Goal: Information Seeking & Learning: Learn about a topic

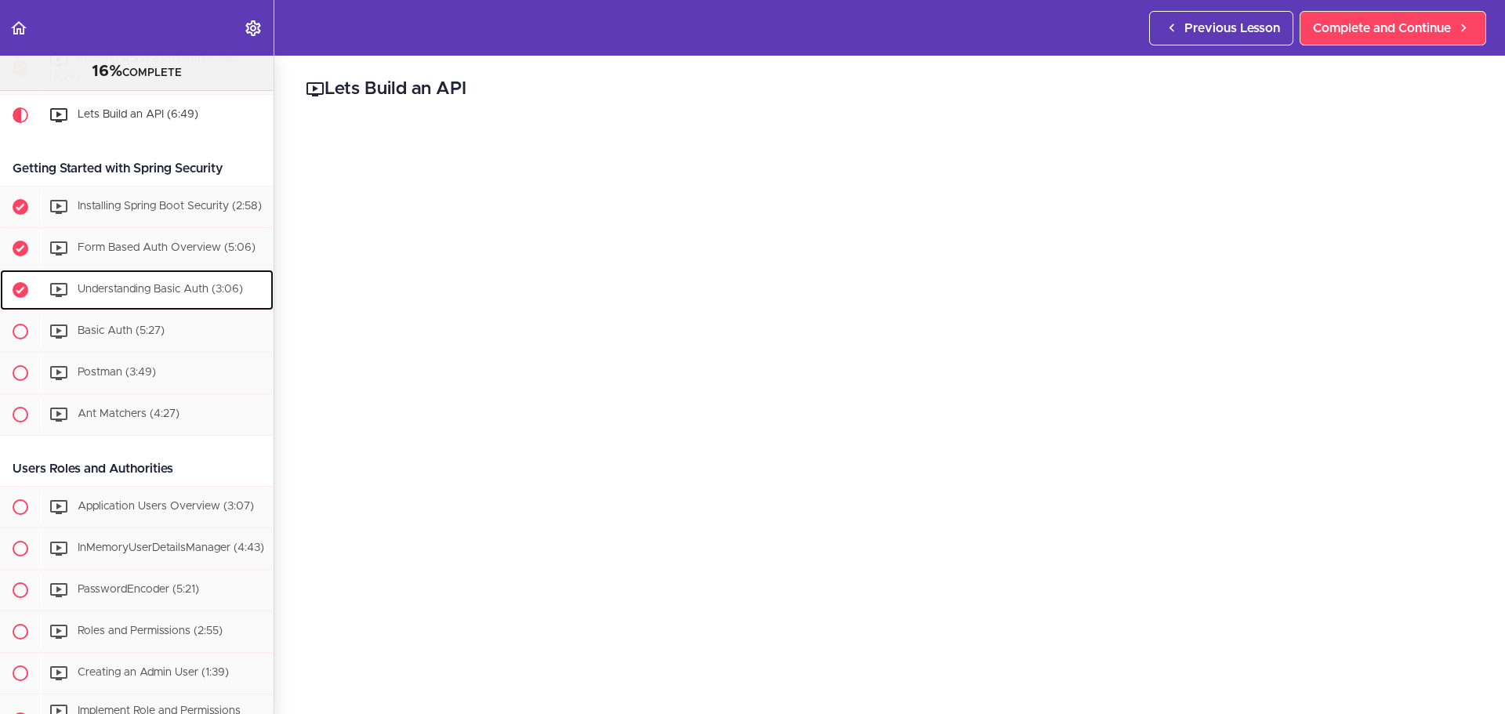
click at [121, 307] on div "Understanding Basic Auth (3:06)" at bounding box center [157, 290] width 233 height 34
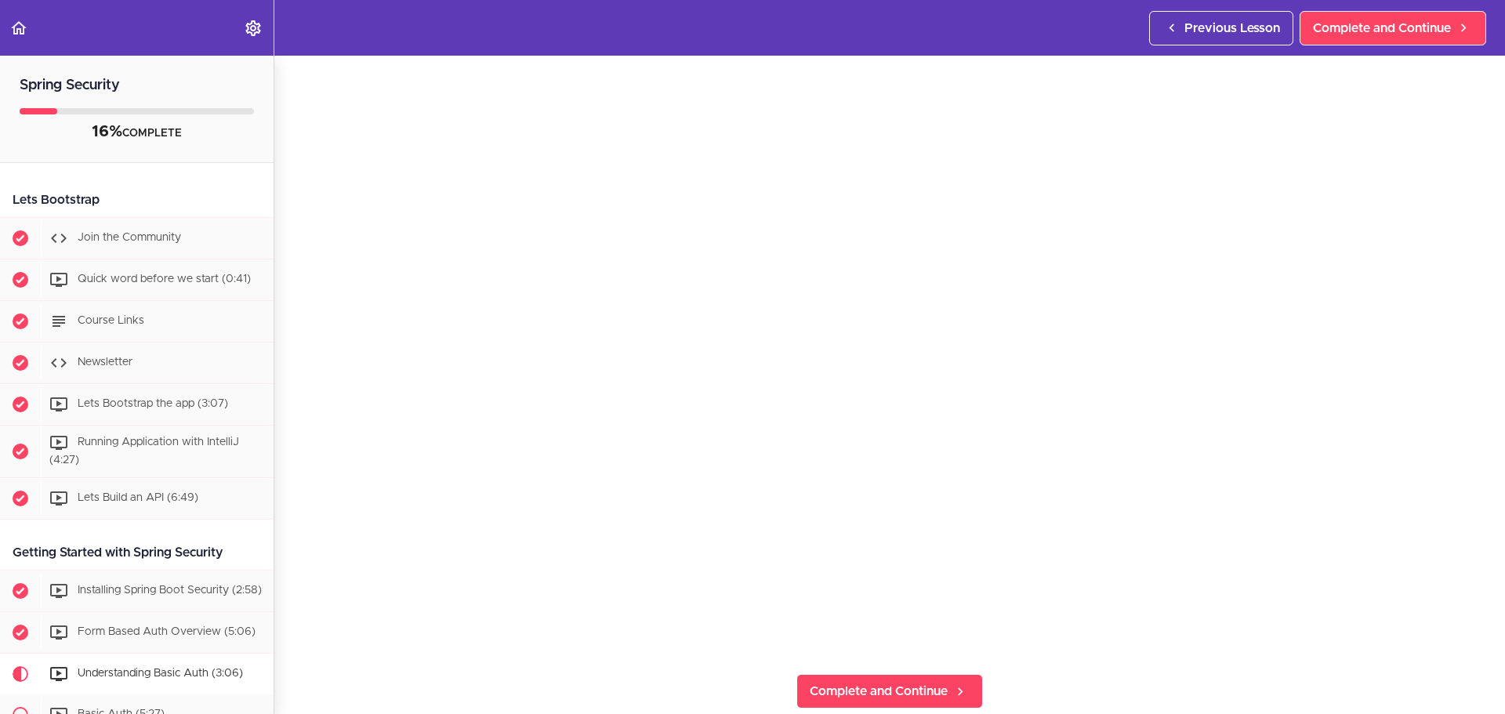
scroll to position [135, 0]
click at [859, 685] on span "Complete and Continue" at bounding box center [879, 690] width 138 height 19
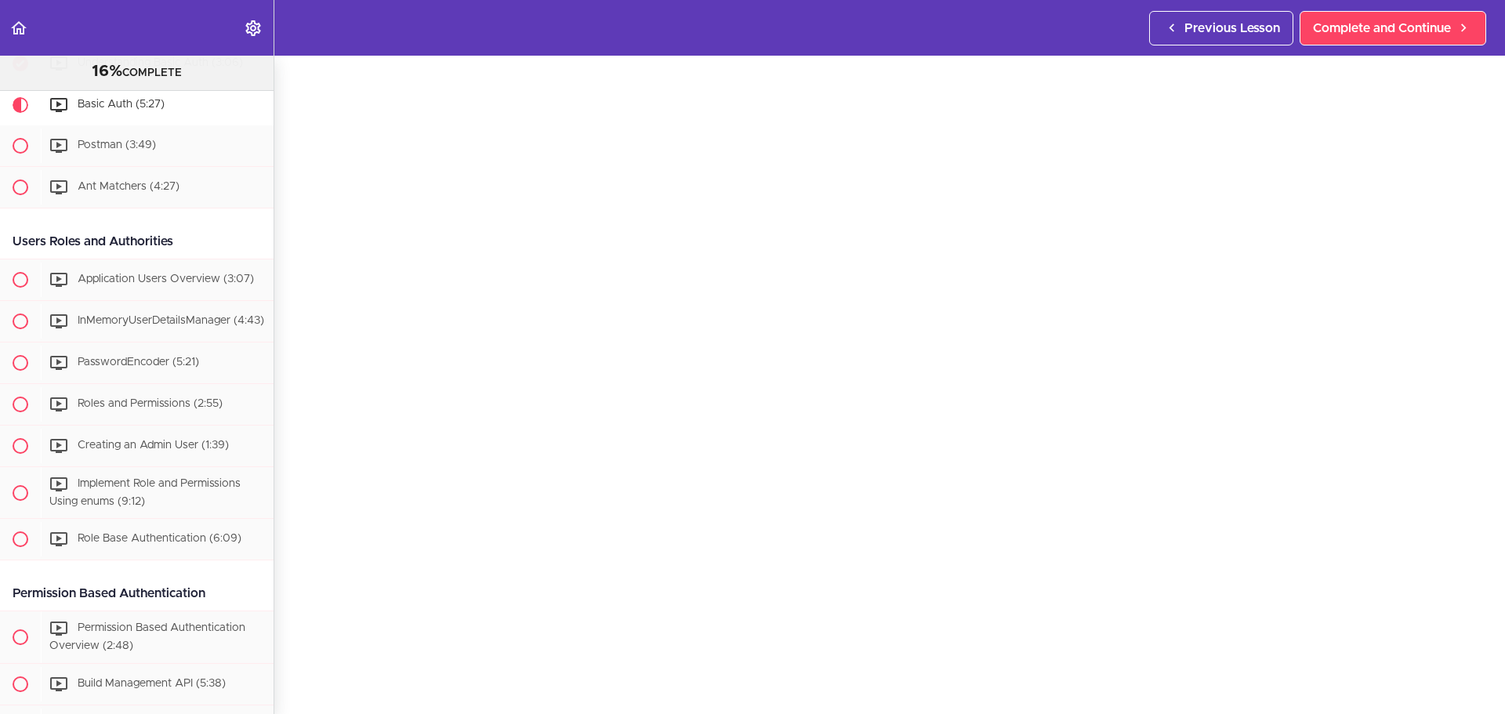
scroll to position [76, 0]
click at [1427, 19] on span "Complete and Continue" at bounding box center [1382, 28] width 138 height 19
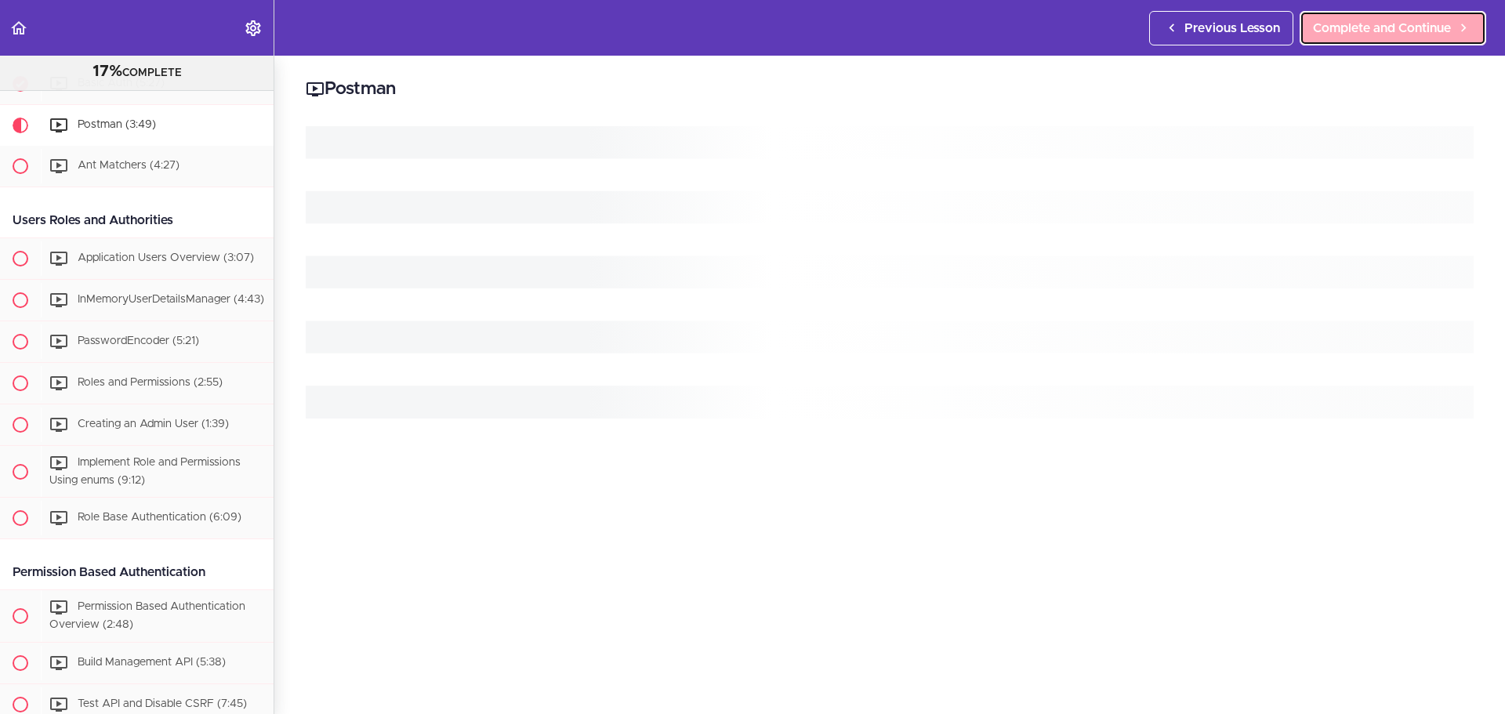
scroll to position [613, 0]
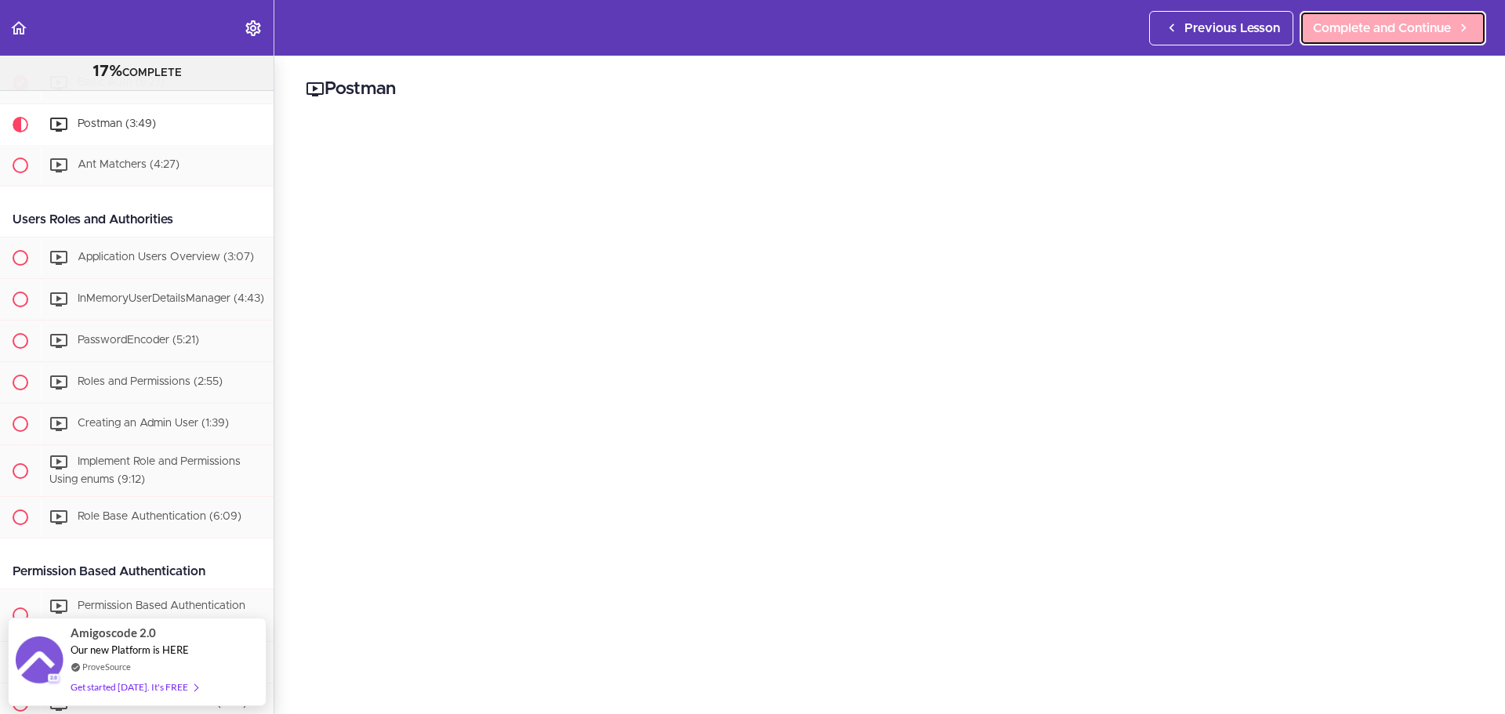
click at [1354, 31] on span "Complete and Continue" at bounding box center [1382, 28] width 138 height 19
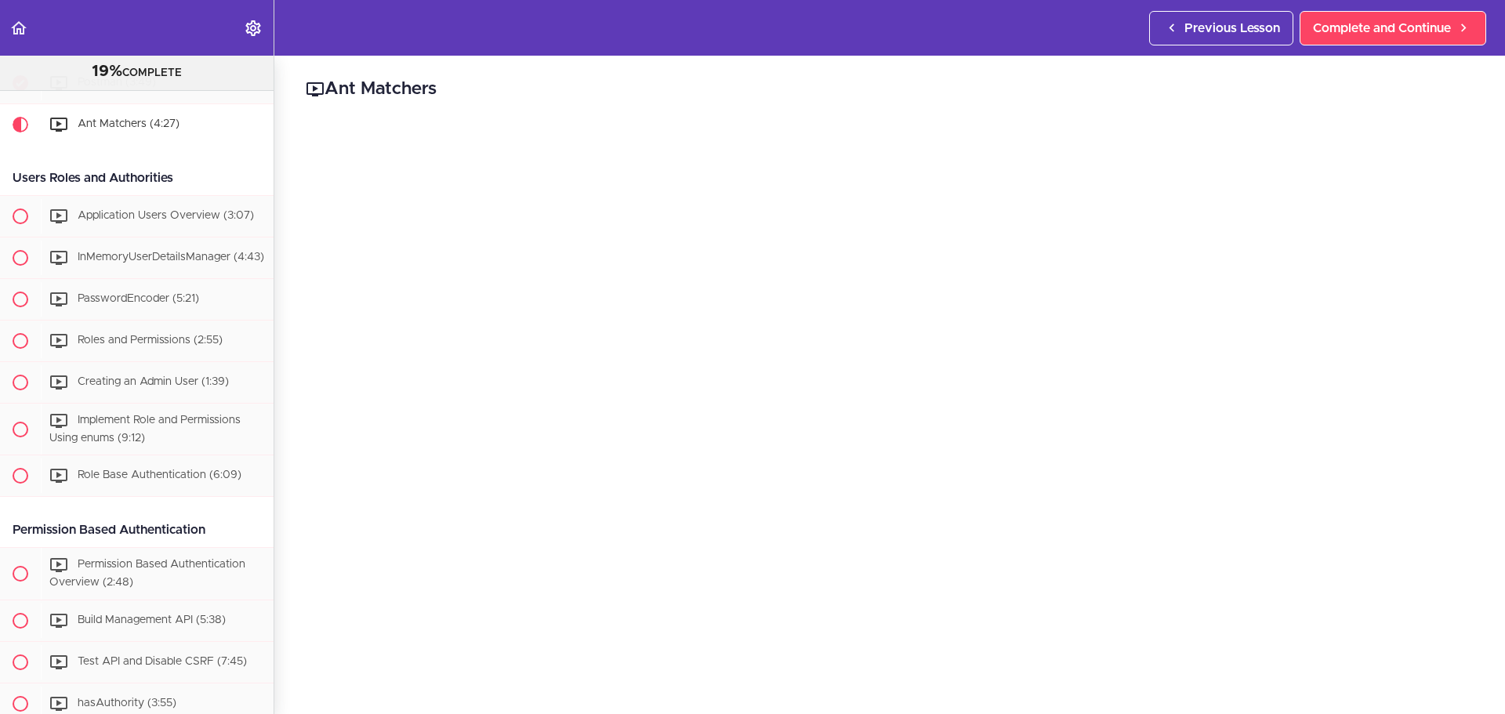
scroll to position [113, 0]
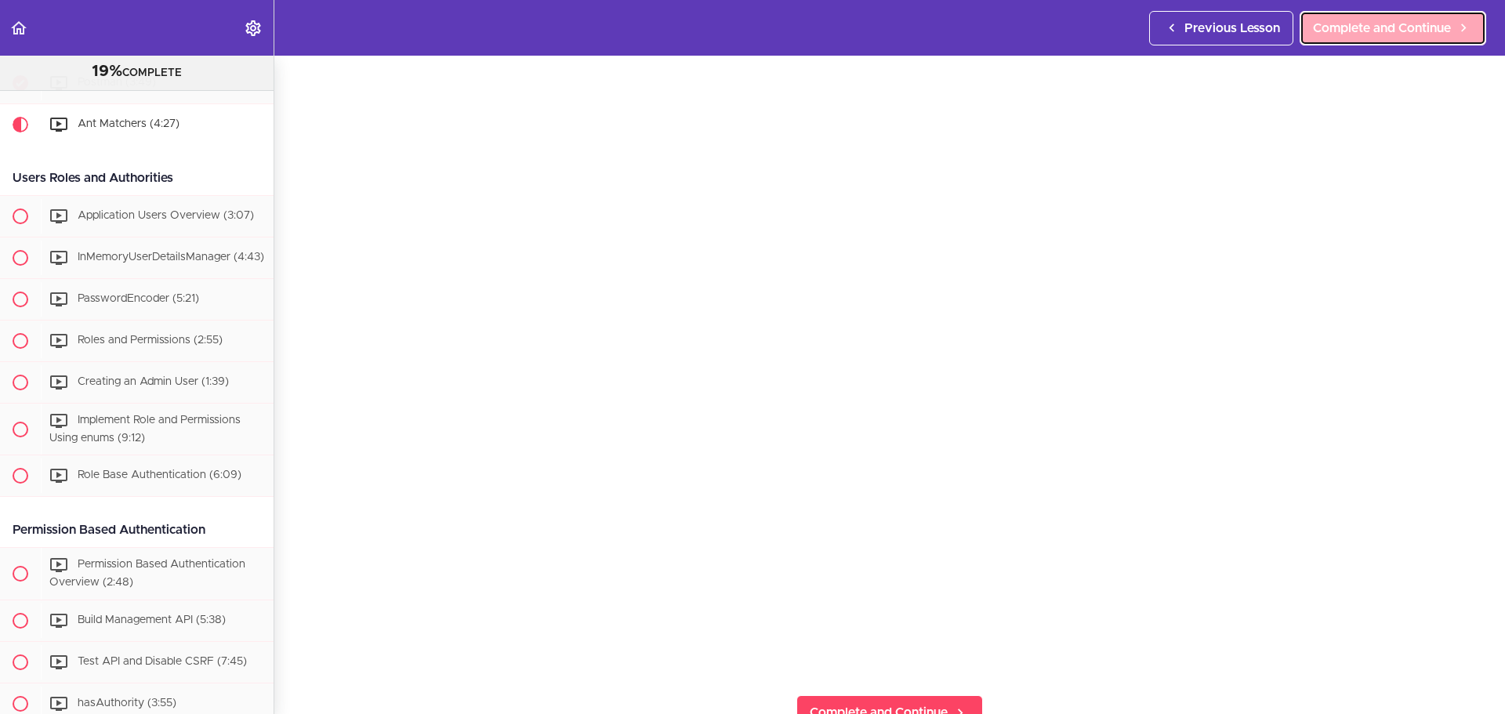
click at [1340, 16] on link "Complete and Continue" at bounding box center [1393, 28] width 187 height 34
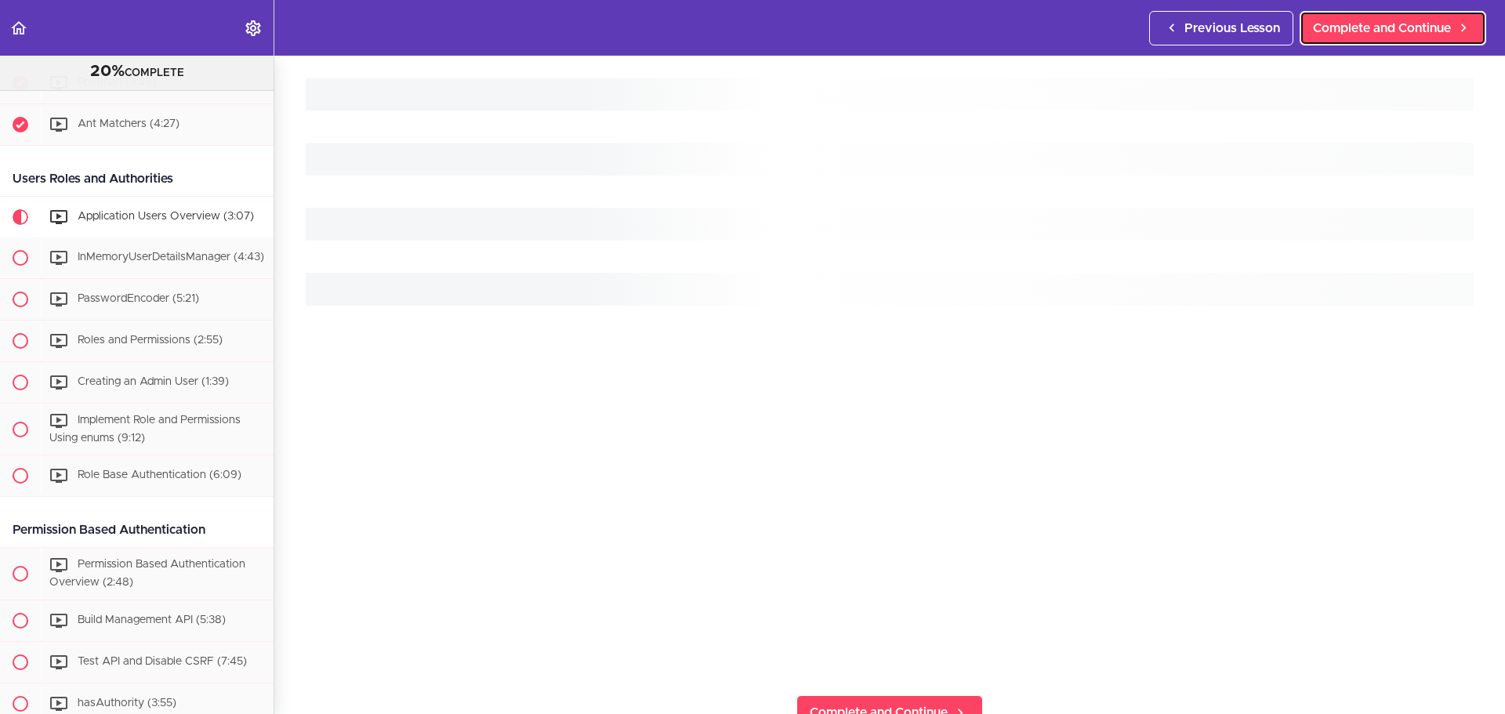
scroll to position [747, 0]
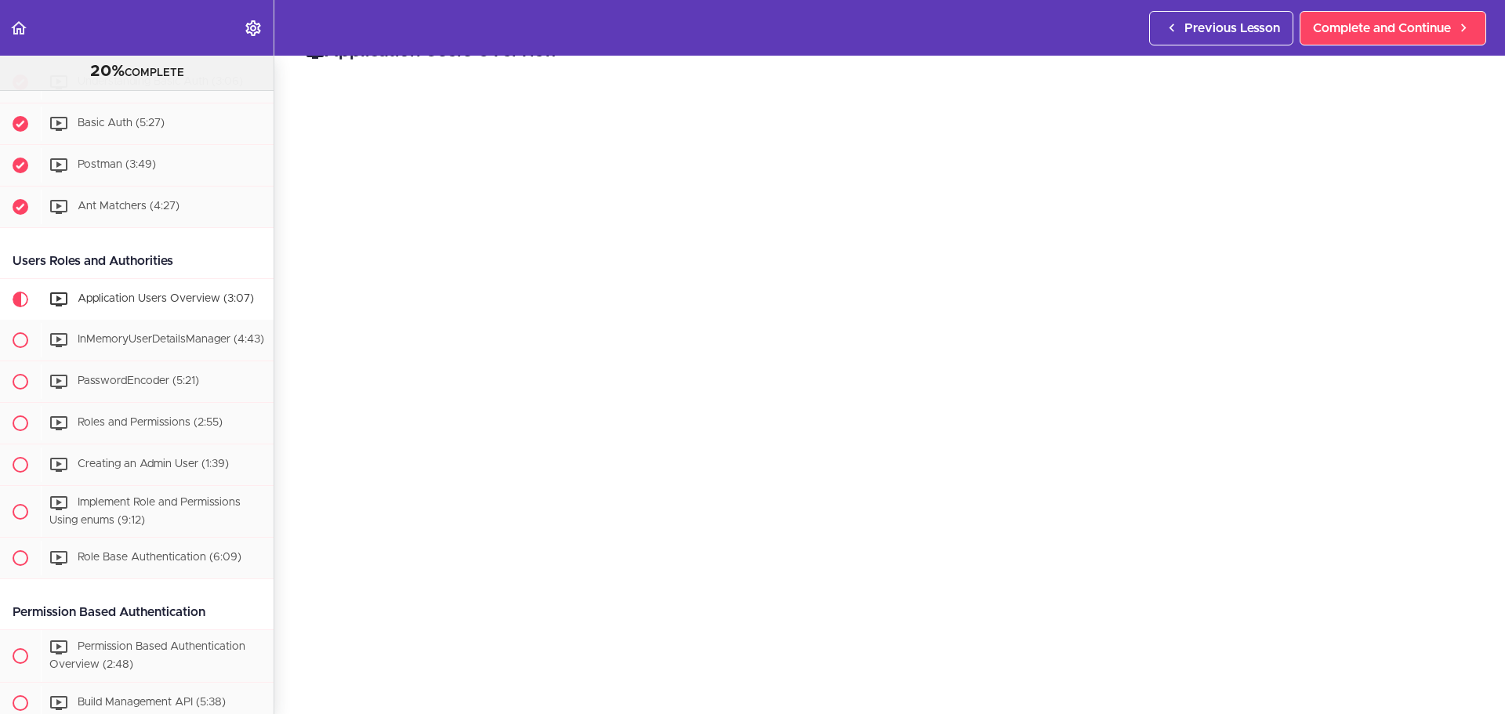
scroll to position [38, 0]
click at [1448, 17] on link "Complete and Continue" at bounding box center [1393, 28] width 187 height 34
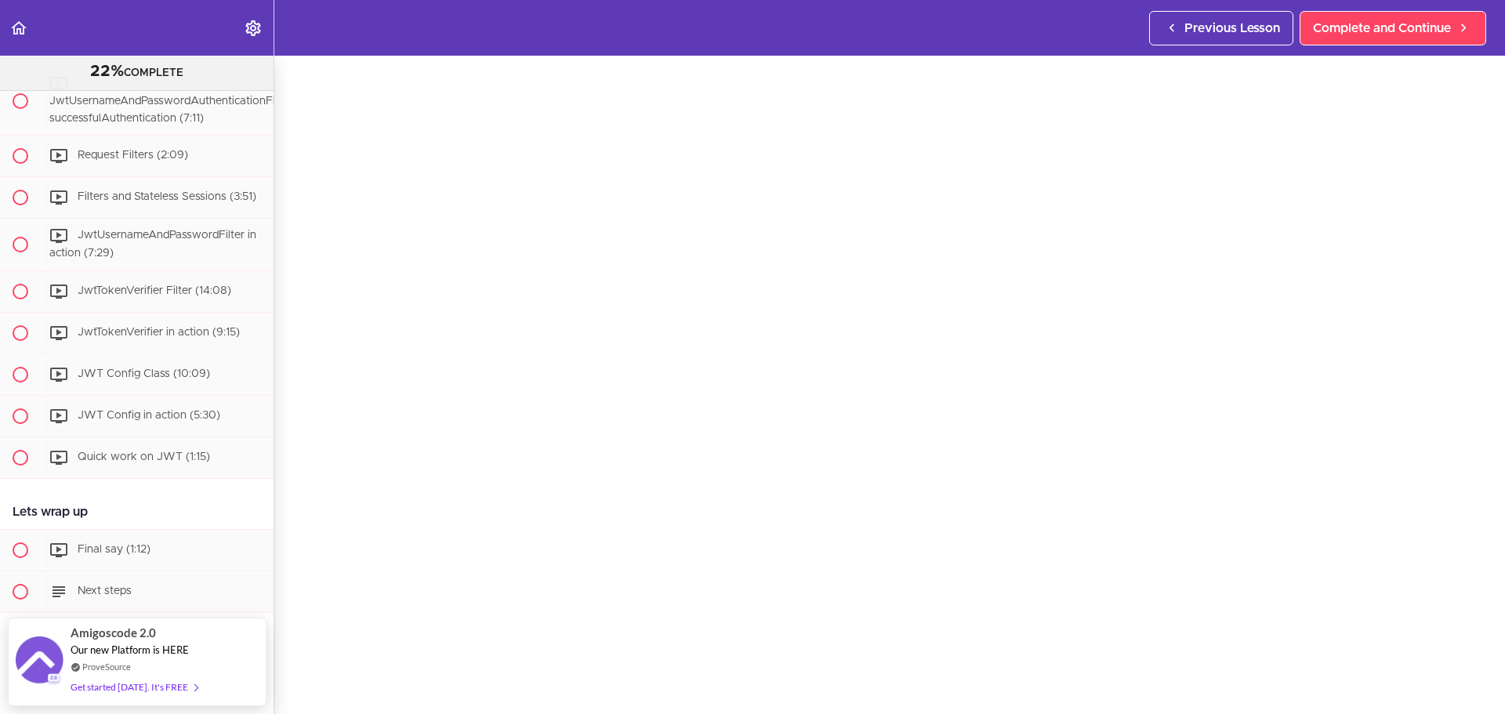
scroll to position [84, 0]
